Goal: Navigation & Orientation: Find specific page/section

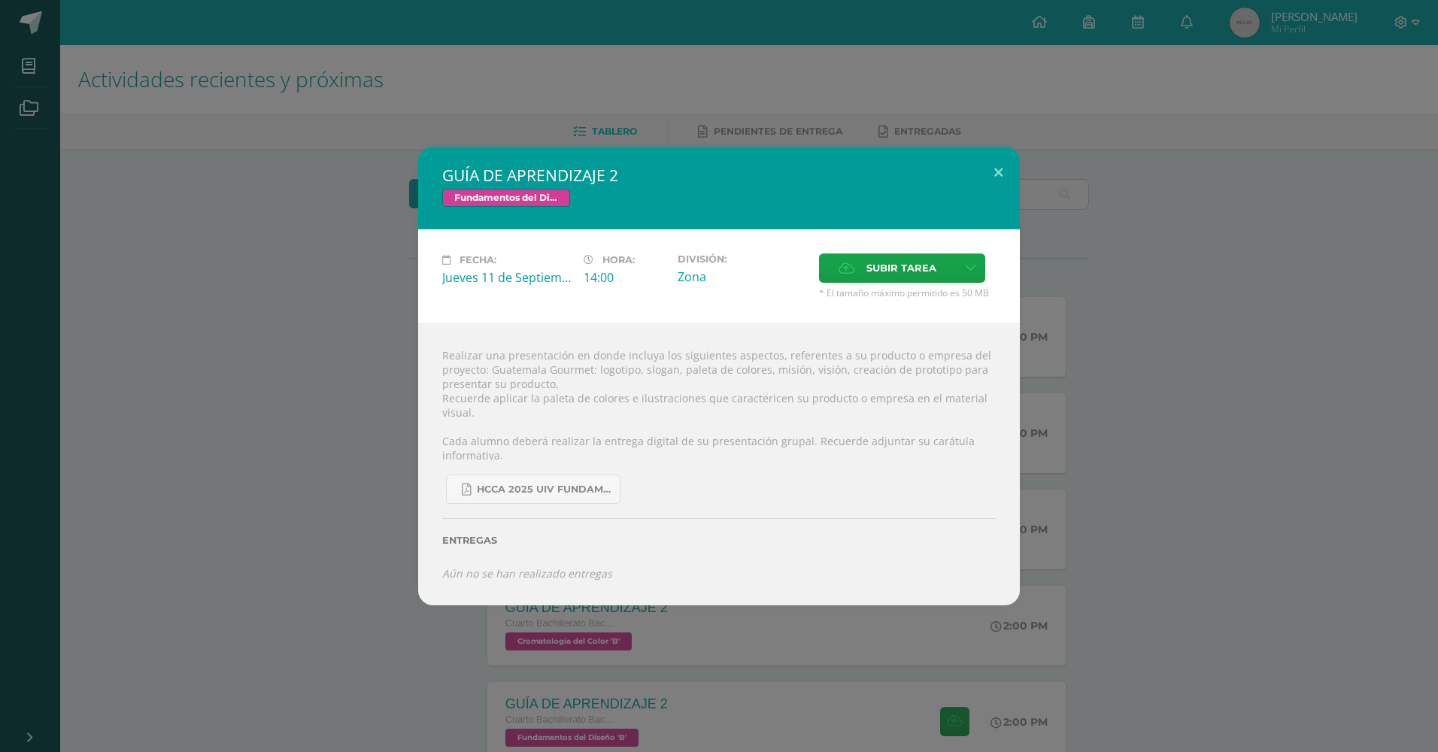
scroll to position [351, 0]
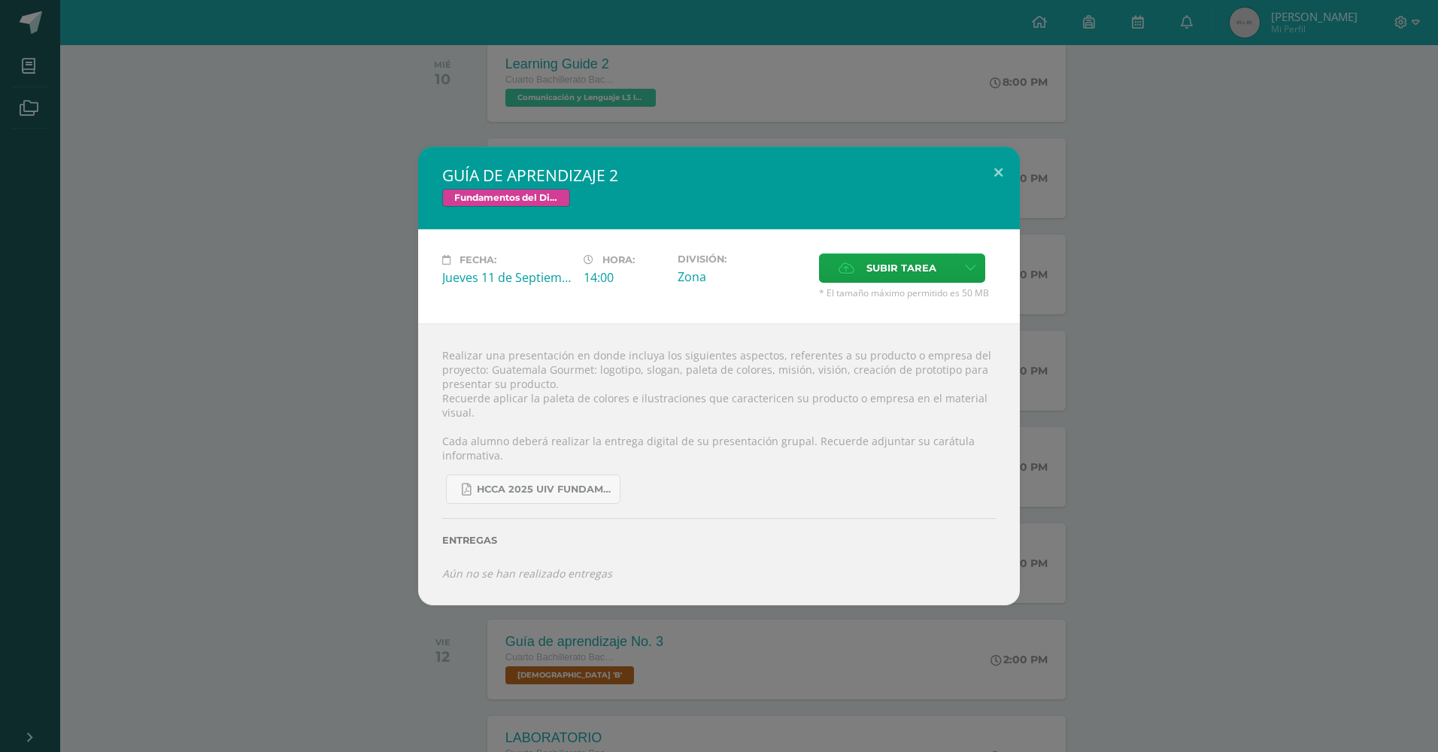
click at [782, 88] on div "GUÍA DE APRENDIZAJE 2 Fundamentos del Diseño Fecha: Jueves 11 de Septiembre Hor…" at bounding box center [719, 376] width 1438 height 752
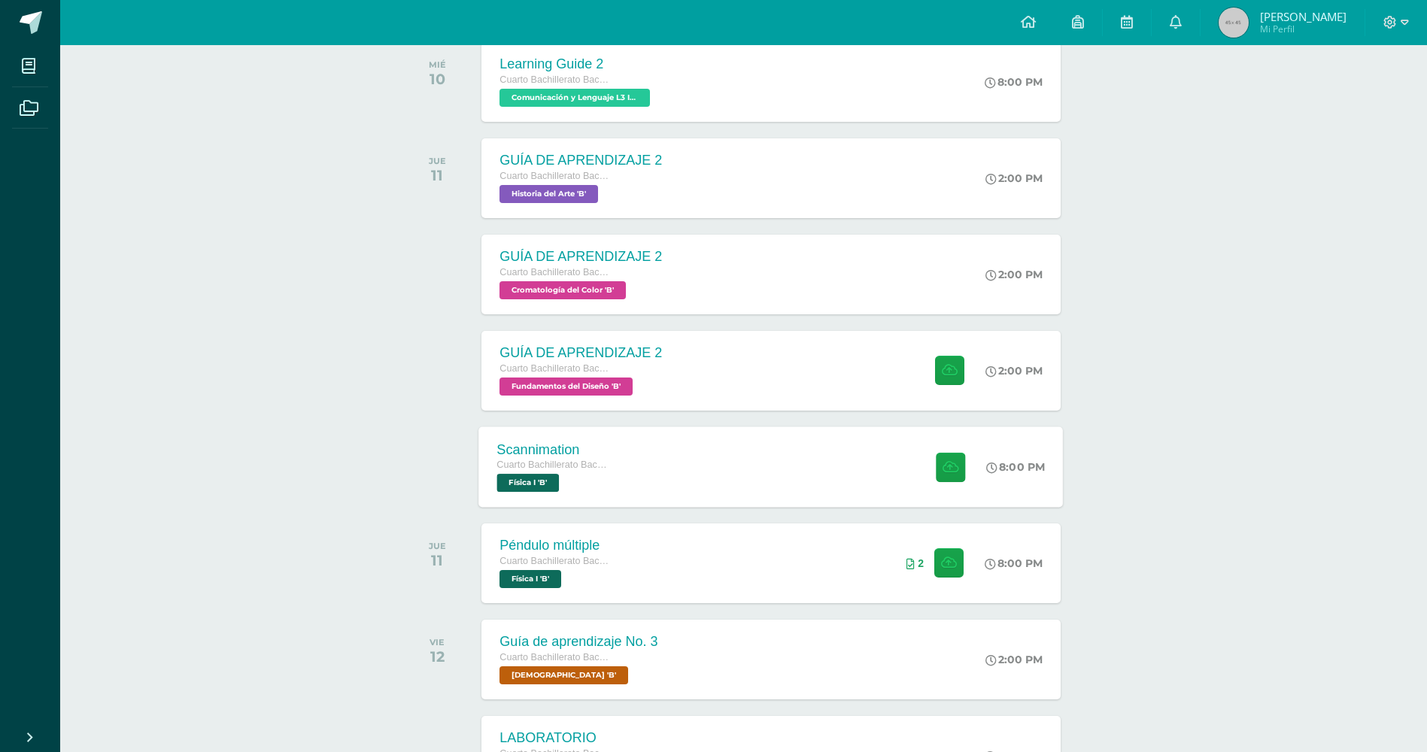
click at [687, 433] on div "Scannimation Cuarto Bachillerato Bachillerato en CCLL con Orientación en Diseño…" at bounding box center [771, 466] width 584 height 80
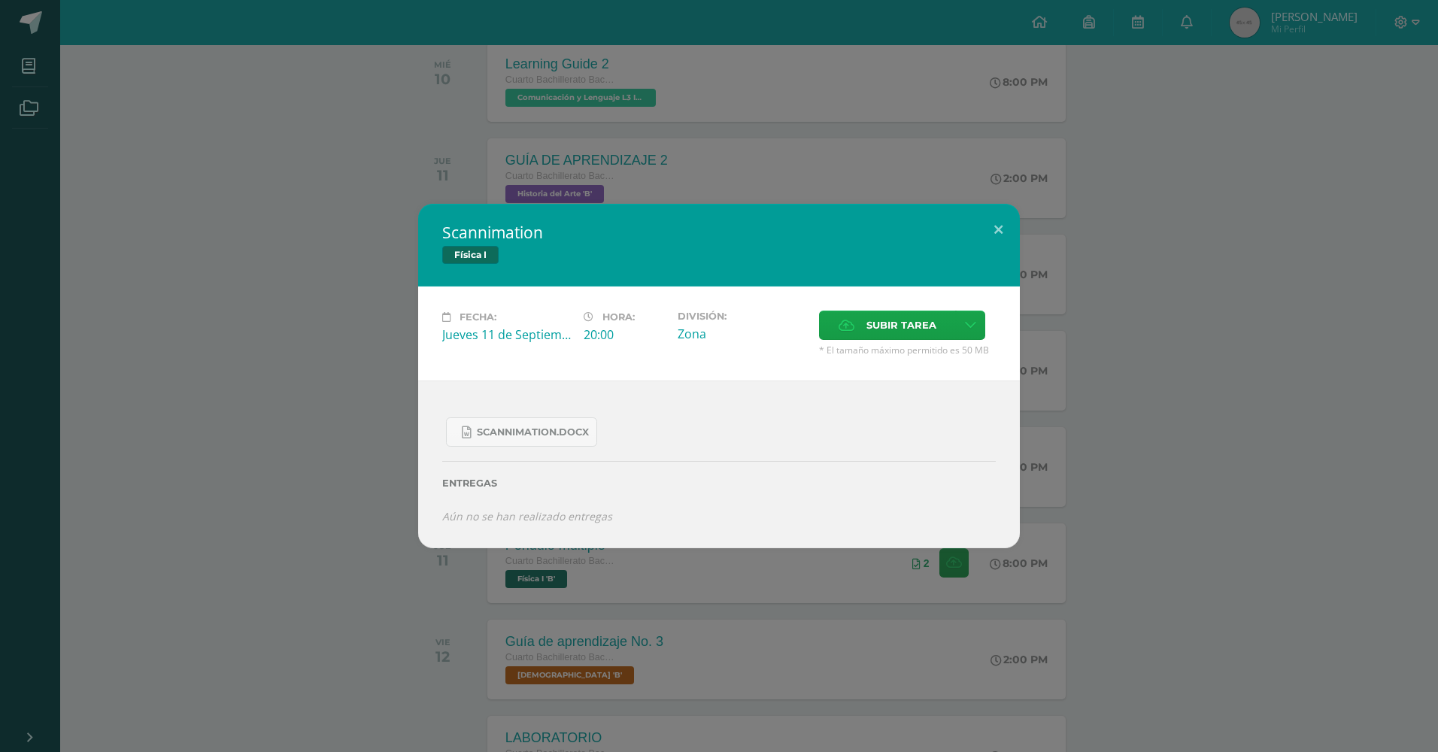
click at [1046, 117] on div "Scannimation Física I Fecha: Jueves 11 de Septiembre Hora: 20:00 División: Zona…" at bounding box center [719, 376] width 1438 height 752
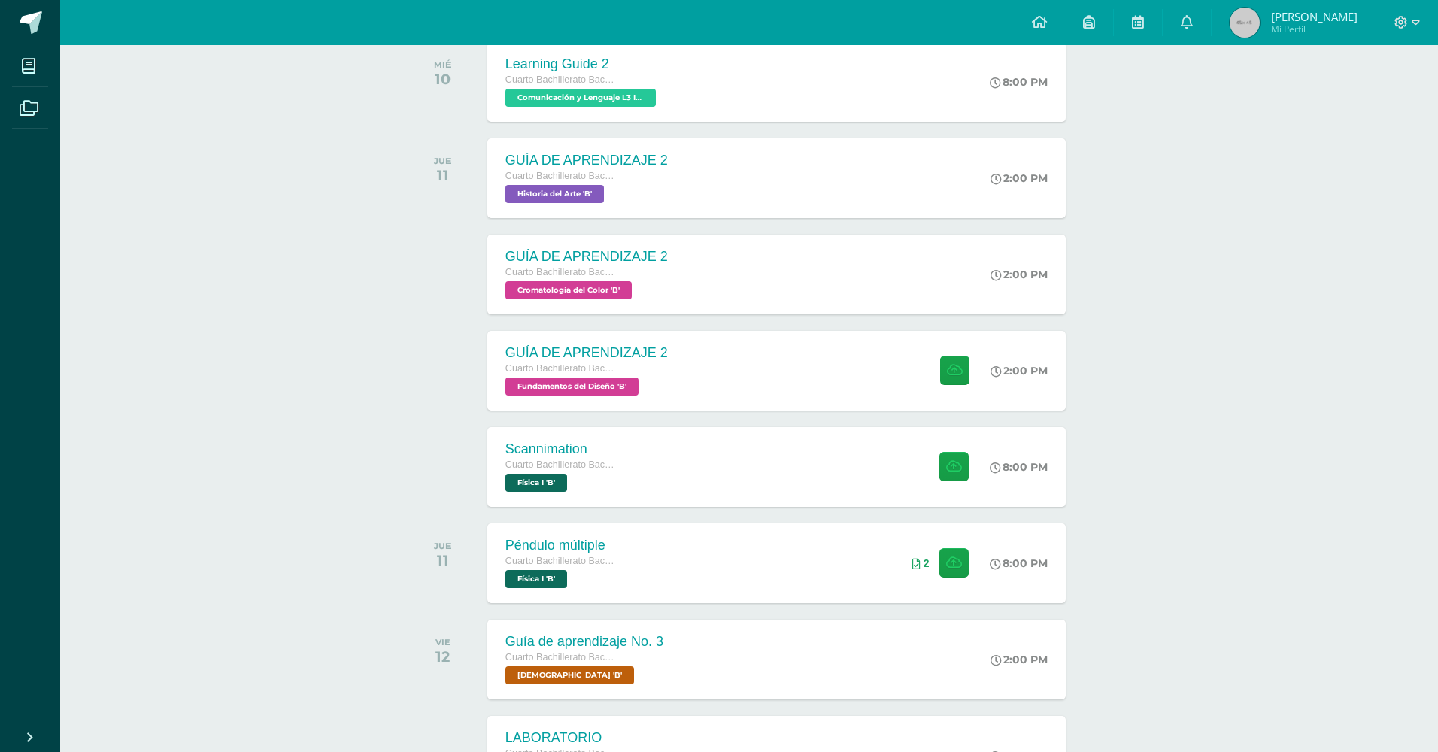
click at [615, 590] on div "Scannimation Física I Fecha: Jueves 11 de Septiembre Hora: 20:00 División: Zona…" at bounding box center [719, 376] width 1438 height 752
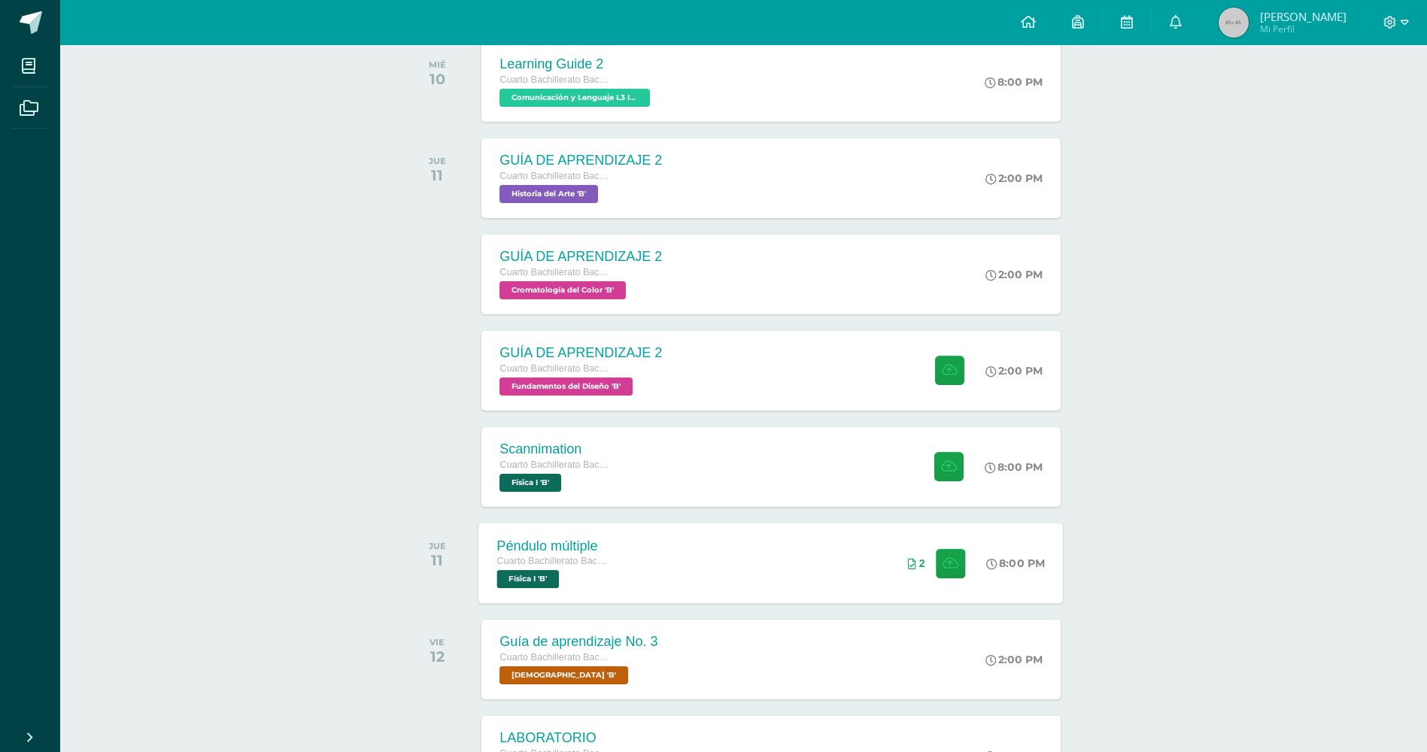
click at [617, 571] on div "Péndulo múltiple Cuarto Bachillerato Bachillerato en CCLL con Orientación en Di…" at bounding box center [554, 563] width 150 height 80
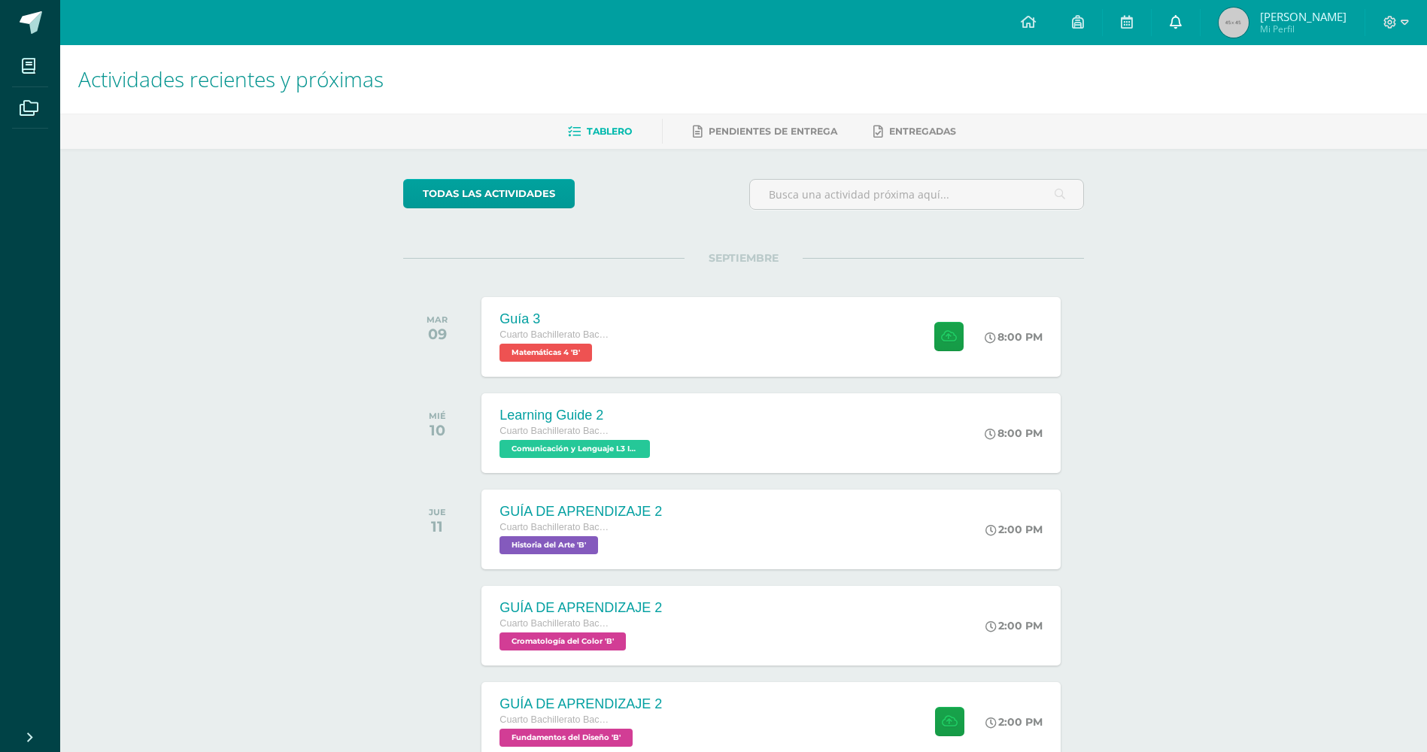
click at [1170, 28] on span at bounding box center [1176, 22] width 12 height 17
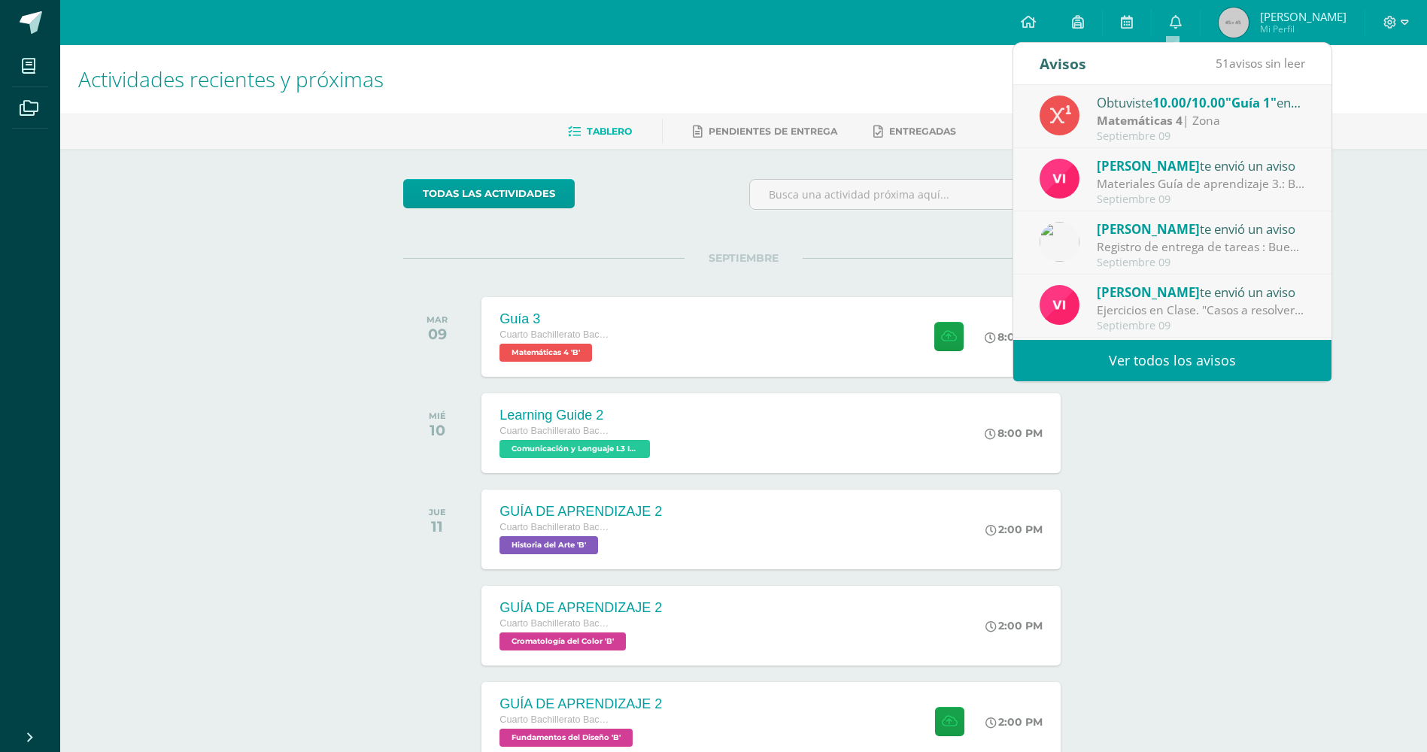
click at [1082, 369] on link "Ver todos los avisos" at bounding box center [1172, 360] width 318 height 41
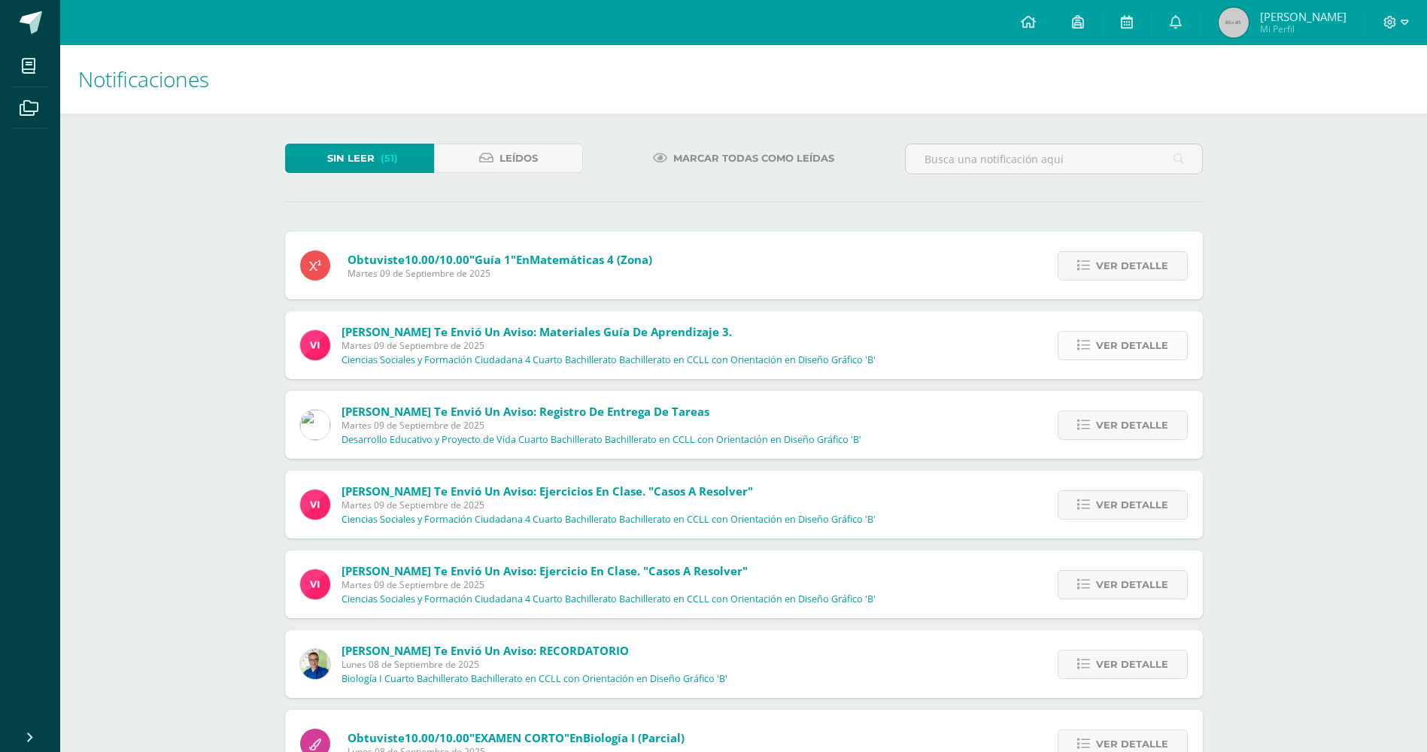
click at [1077, 336] on link "Ver detalle" at bounding box center [1123, 345] width 130 height 29
